Goal: Use online tool/utility: Utilize a website feature to perform a specific function

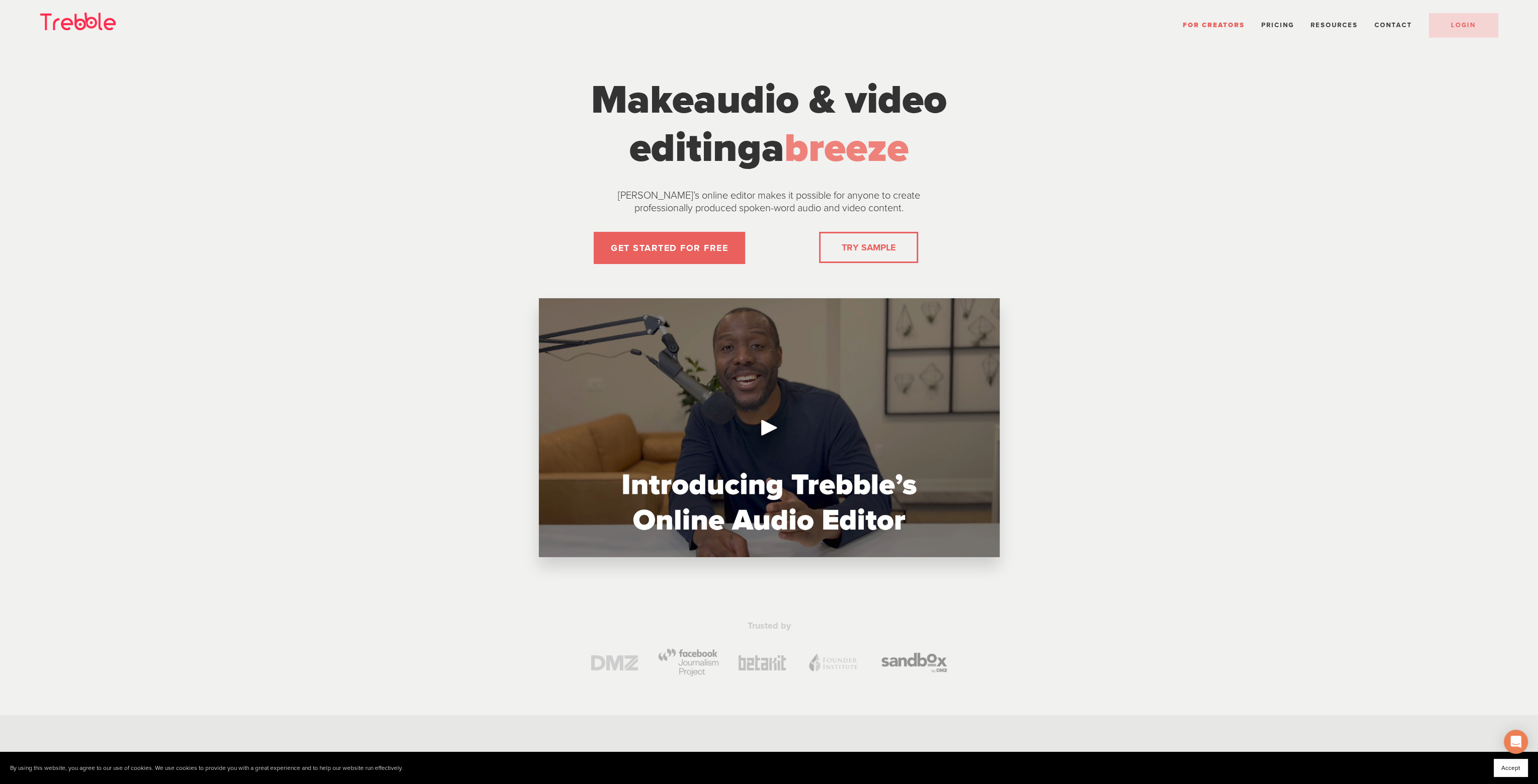
click at [862, 248] on link "TRY SAMPLE" at bounding box center [868, 248] width 62 height 20
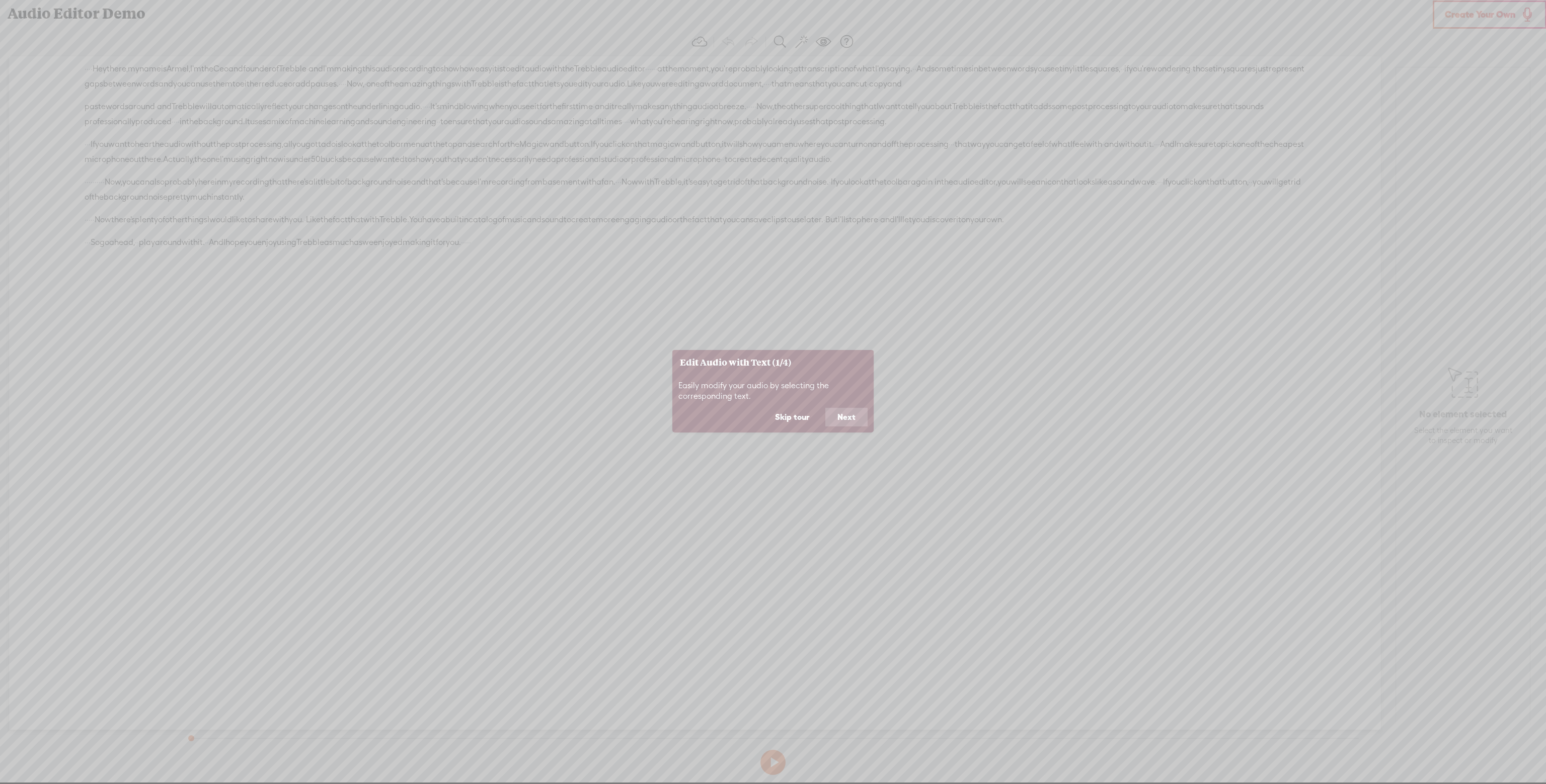
click at [791, 418] on button "Skip tour" at bounding box center [792, 417] width 58 height 19
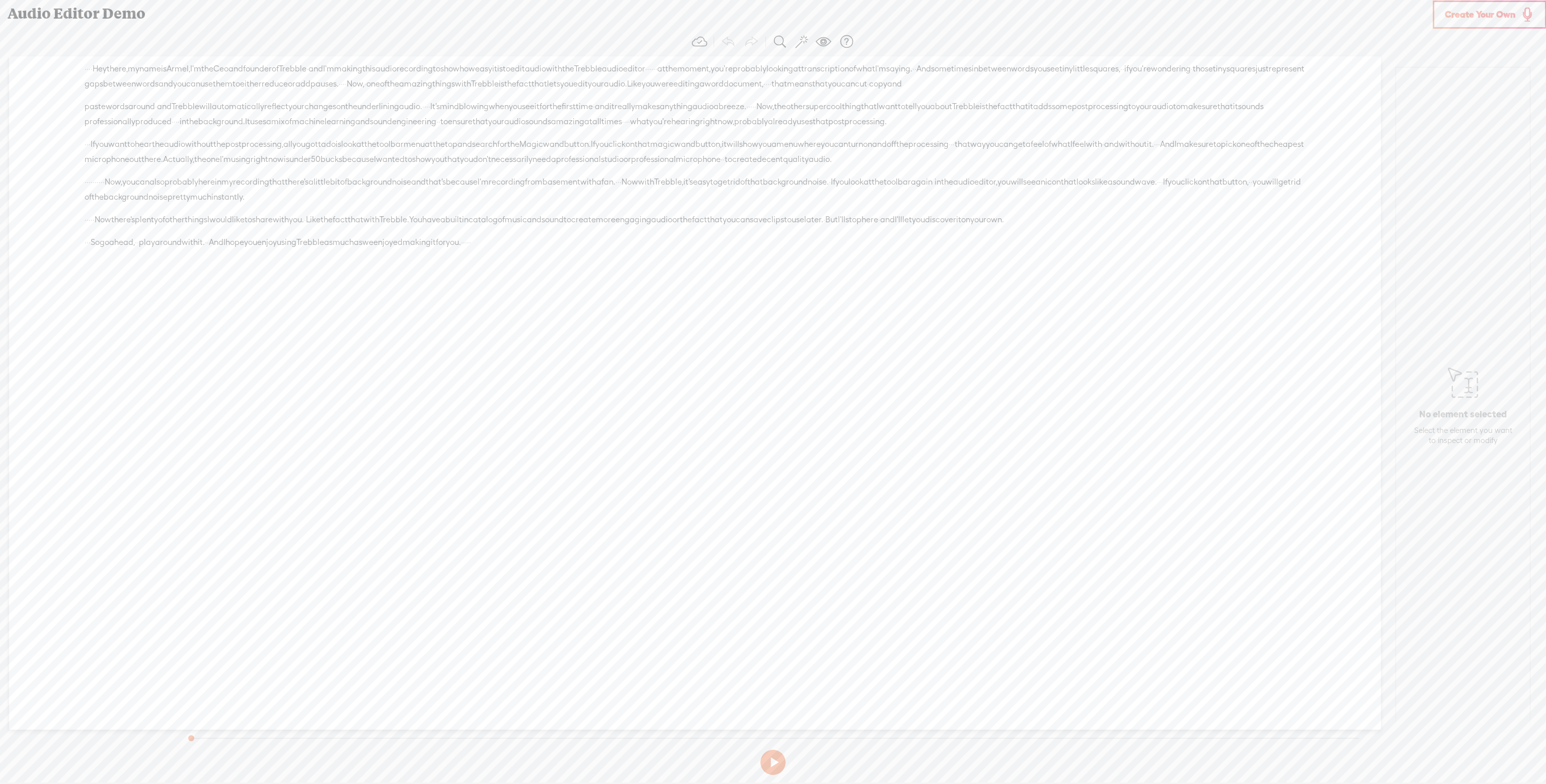
click at [621, 312] on div "Unknown · · · · Hey there, · my name is [GEOGRAPHIC_DATA], · I'm the Ceo and fo…" at bounding box center [695, 393] width 1372 height 674
click at [700, 313] on div "Unknown · · · · Hey there, · my name is [GEOGRAPHIC_DATA], · I'm the Ceo and fo…" at bounding box center [695, 393] width 1372 height 674
click at [782, 760] on button at bounding box center [773, 762] width 25 height 25
click at [821, 42] on span at bounding box center [823, 41] width 15 height 15
click at [808, 100] on span at bounding box center [808, 102] width 18 height 7
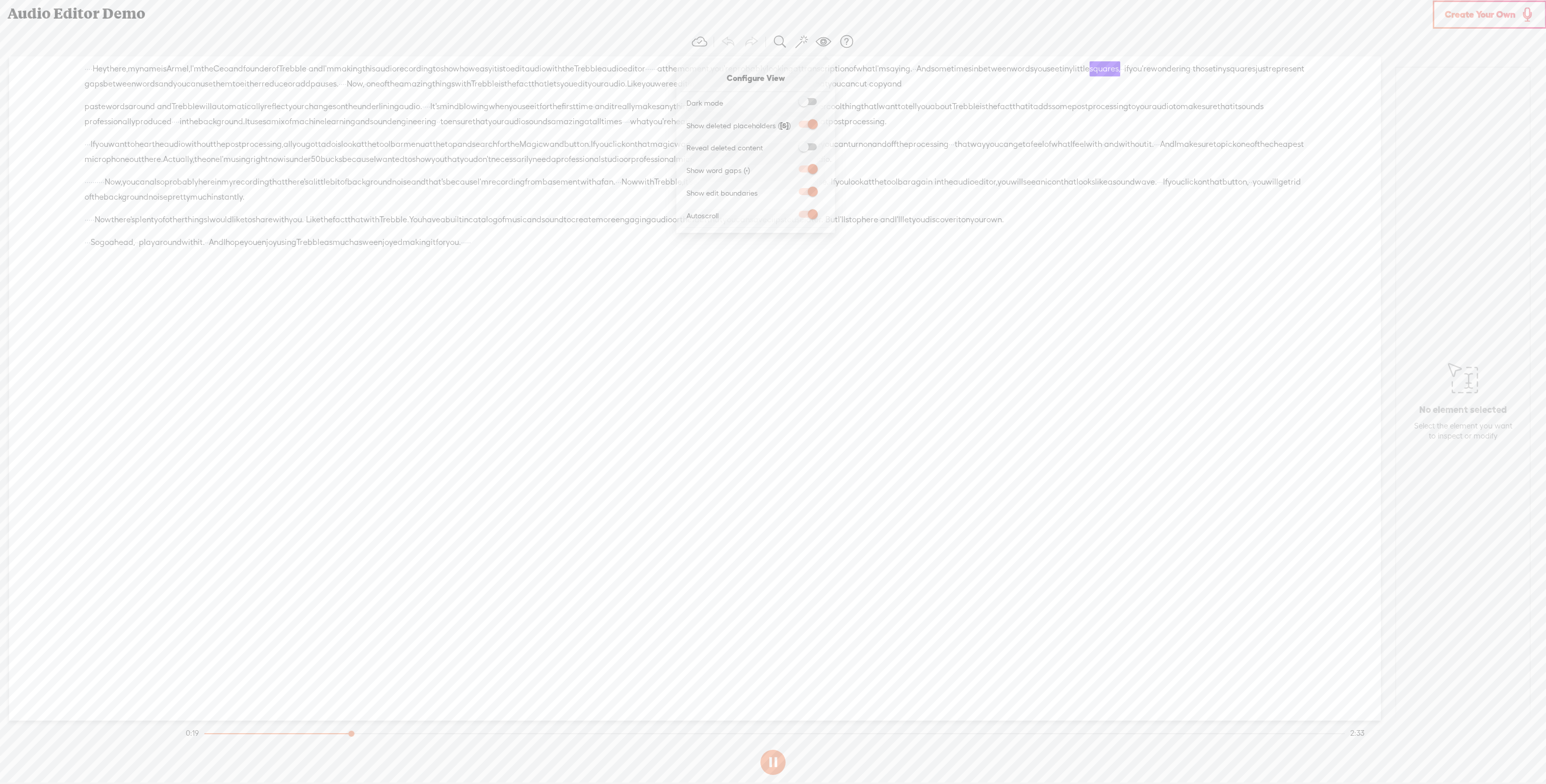
click at [790, 98] on input "checkbox" at bounding box center [790, 98] width 0 height 0
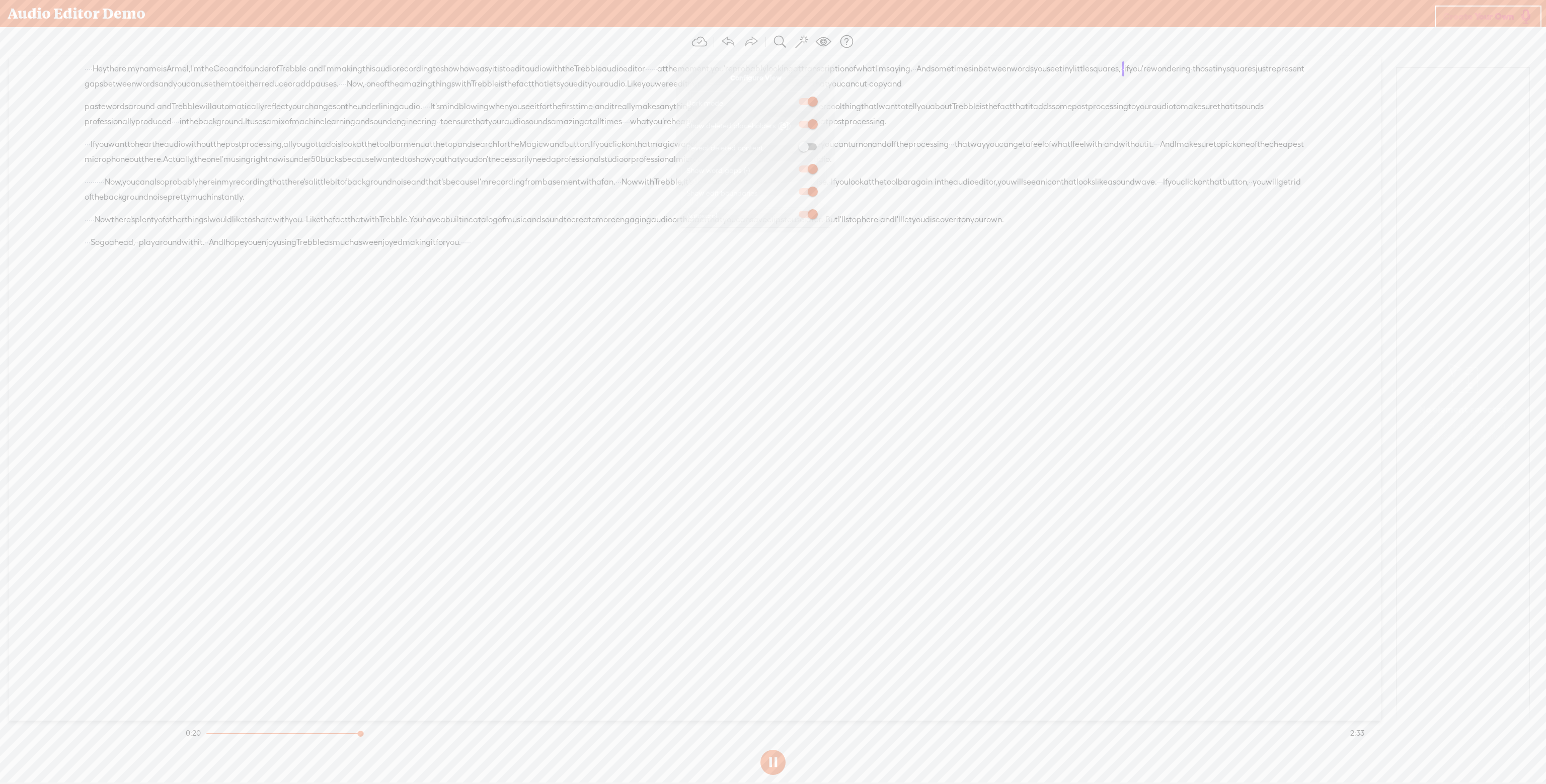
click at [808, 100] on span at bounding box center [808, 102] width 18 height 7
click at [790, 98] on input "checkbox" at bounding box center [790, 98] width 0 height 0
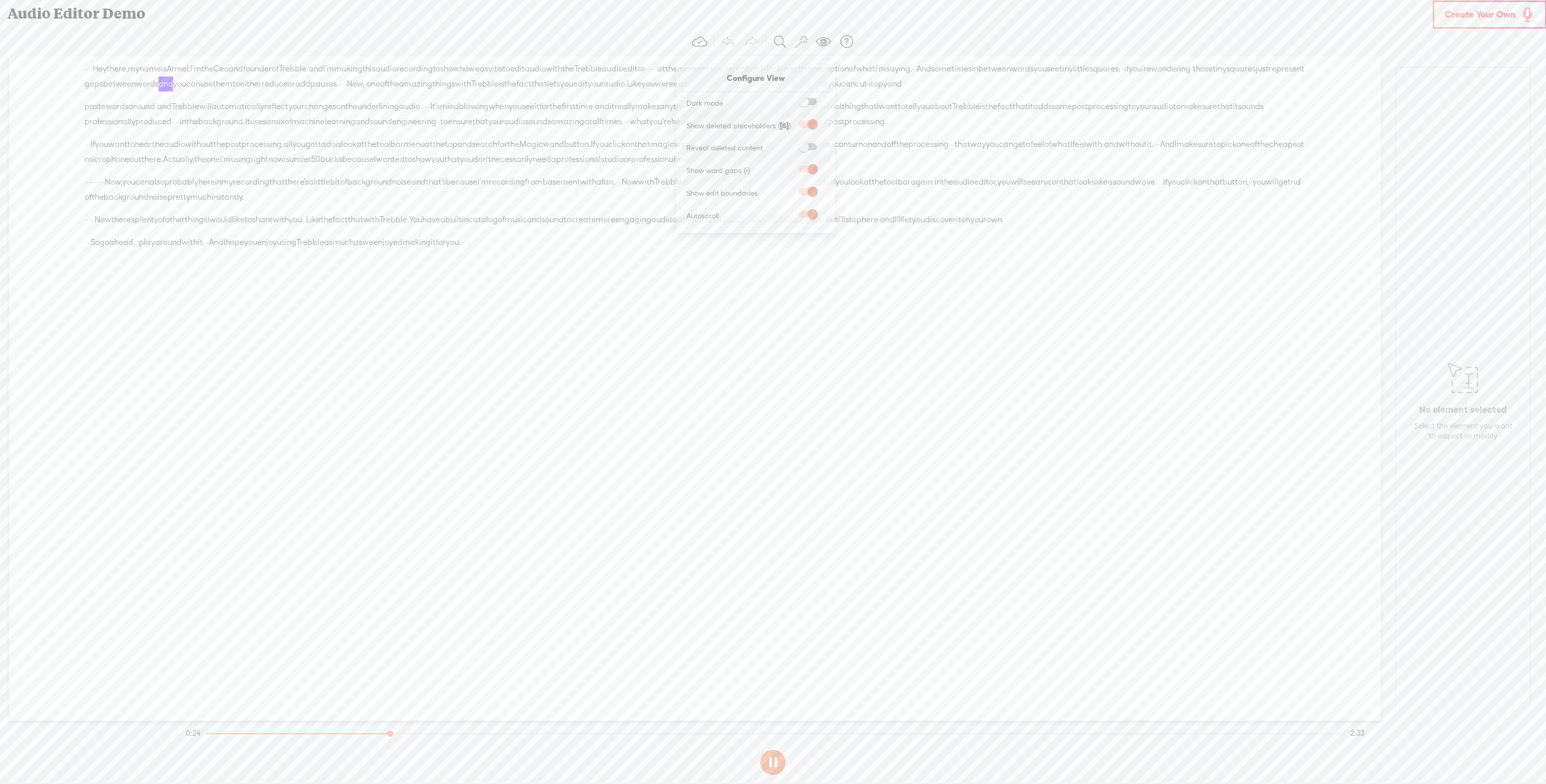
click at [810, 147] on span at bounding box center [808, 147] width 18 height 7
click at [790, 143] on input "checkbox" at bounding box center [790, 143] width 0 height 0
click at [810, 146] on span at bounding box center [808, 147] width 18 height 7
click at [790, 143] on input "checkbox" at bounding box center [790, 143] width 0 height 0
click at [103, 13] on div "Audio Editor Demo" at bounding box center [717, 14] width 1432 height 26
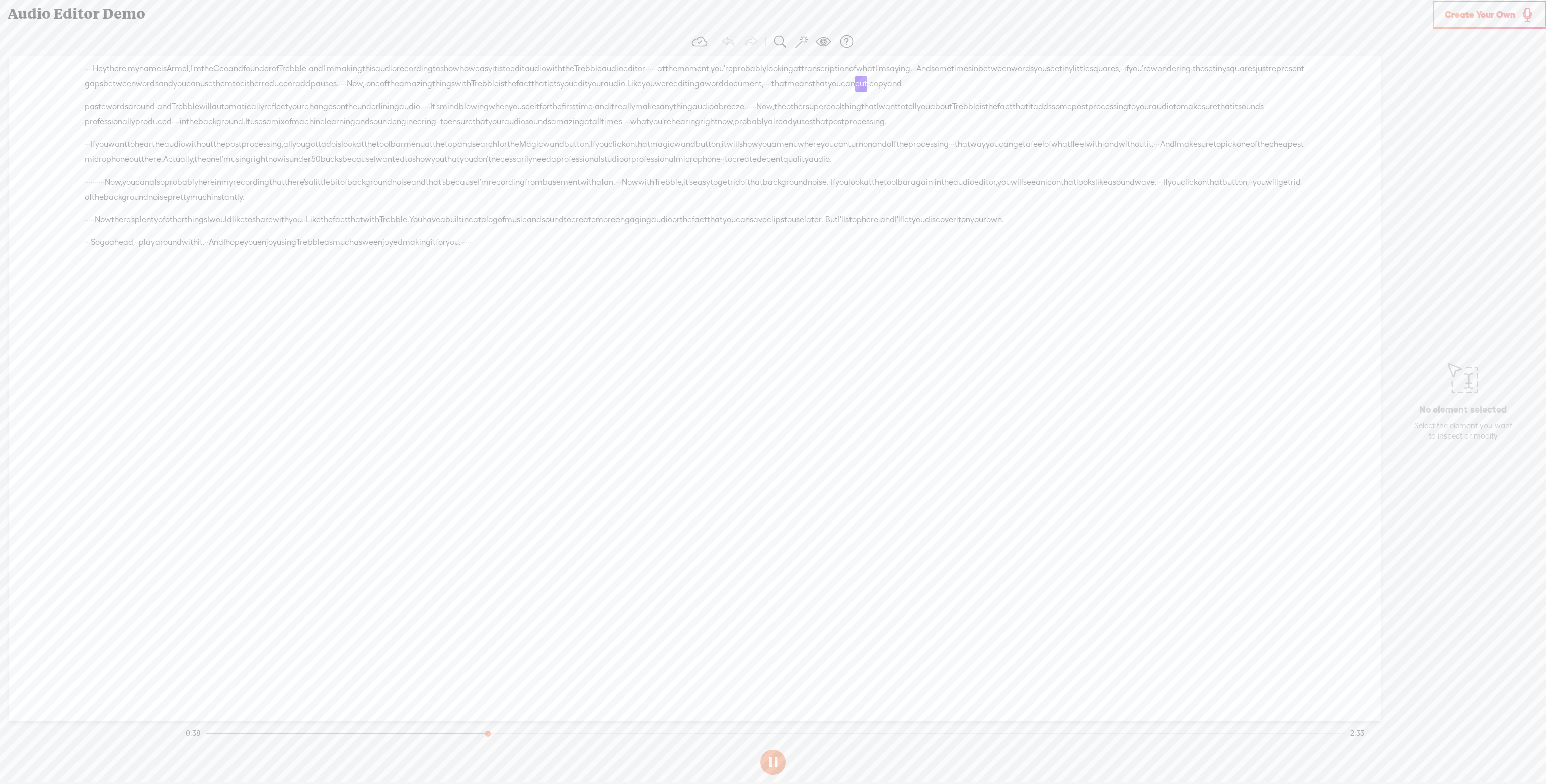
click at [1453, 2] on link "Create Your Own" at bounding box center [1490, 14] width 114 height 28
